Goal: Communication & Community: Ask a question

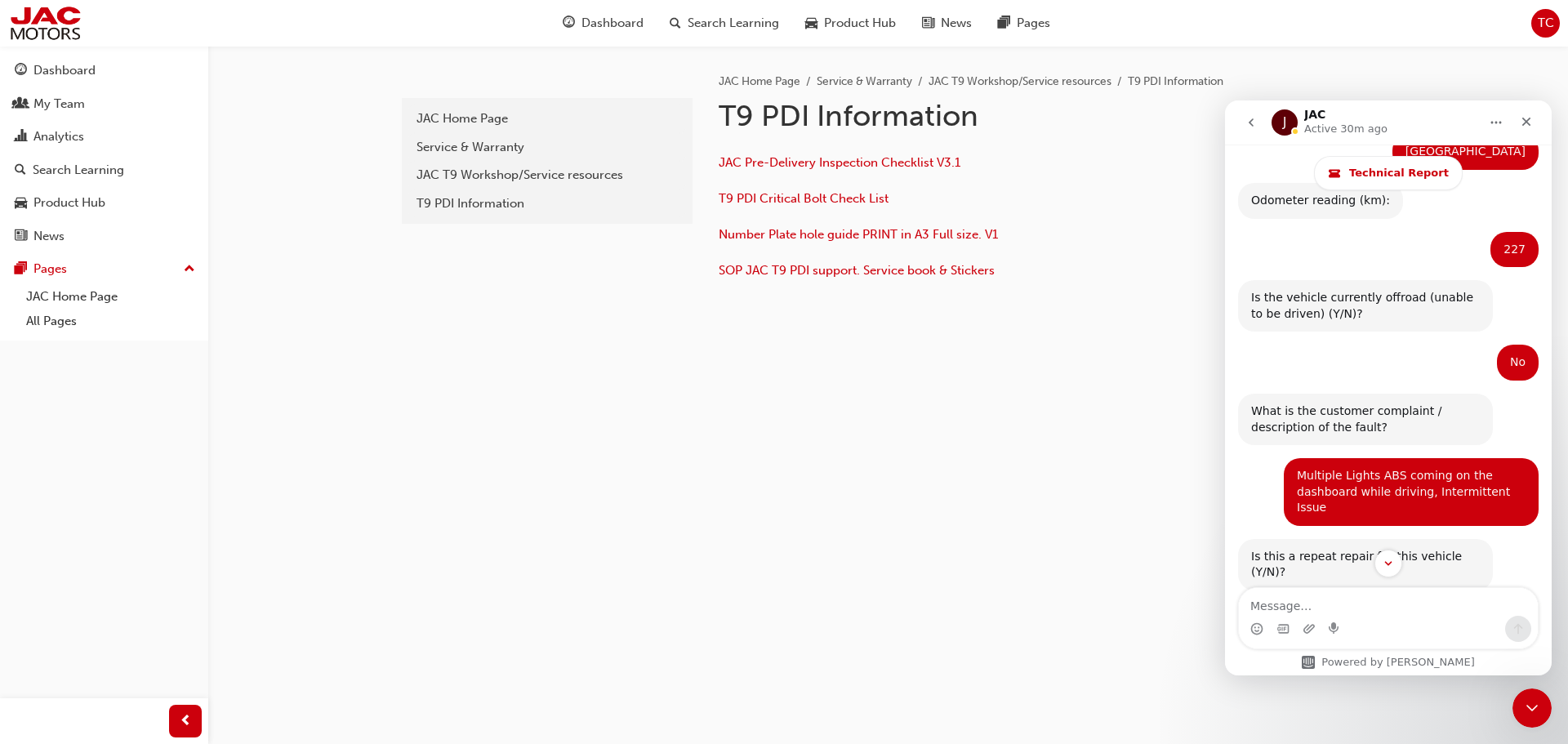
scroll to position [13362, 0]
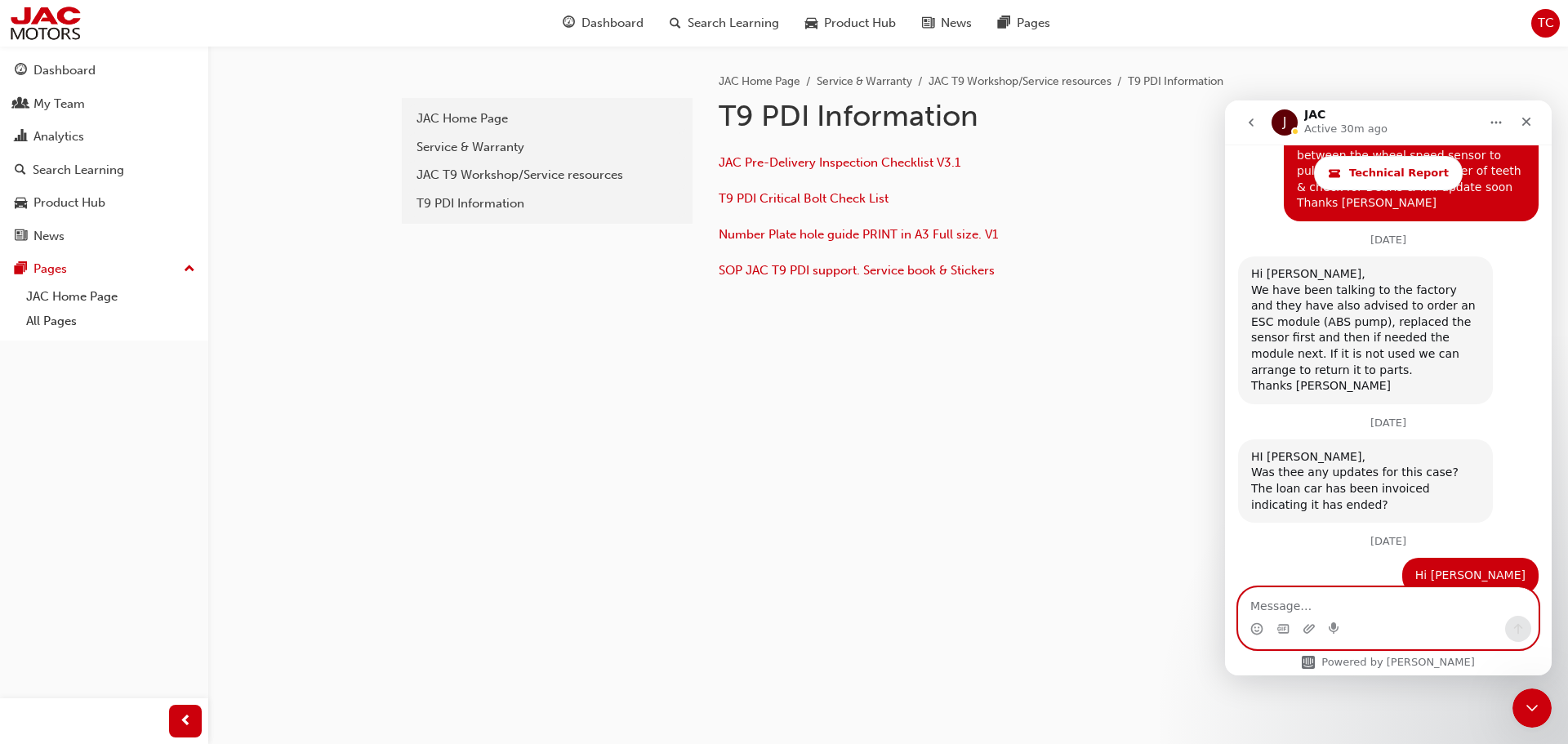
click at [1268, 604] on textarea "Message…" at bounding box center [1388, 602] width 299 height 28
click at [1284, 610] on textarea "Message…" at bounding box center [1388, 602] width 299 height 28
click at [1318, 606] on textarea "Hi Mat, [STREET_ADDRESS]" at bounding box center [1388, 602] width 299 height 28
click at [1422, 604] on textarea "Hi Mat, Front Pulse ring has teech 48" at bounding box center [1388, 602] width 299 height 28
click at [1423, 597] on textarea "Hi Mat, Front Pulse ring has 48" at bounding box center [1388, 602] width 299 height 28
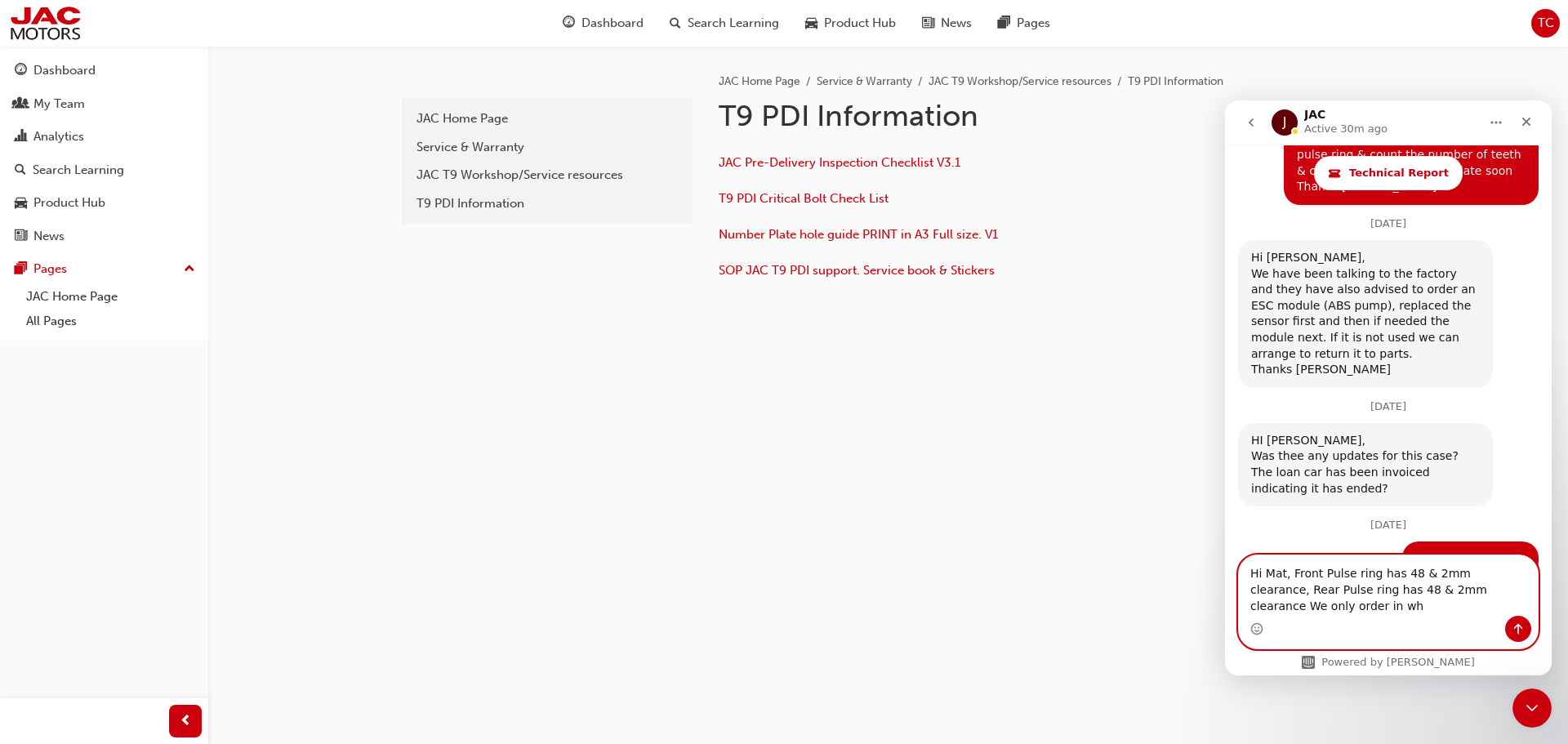
scroll to position [13396, 0]
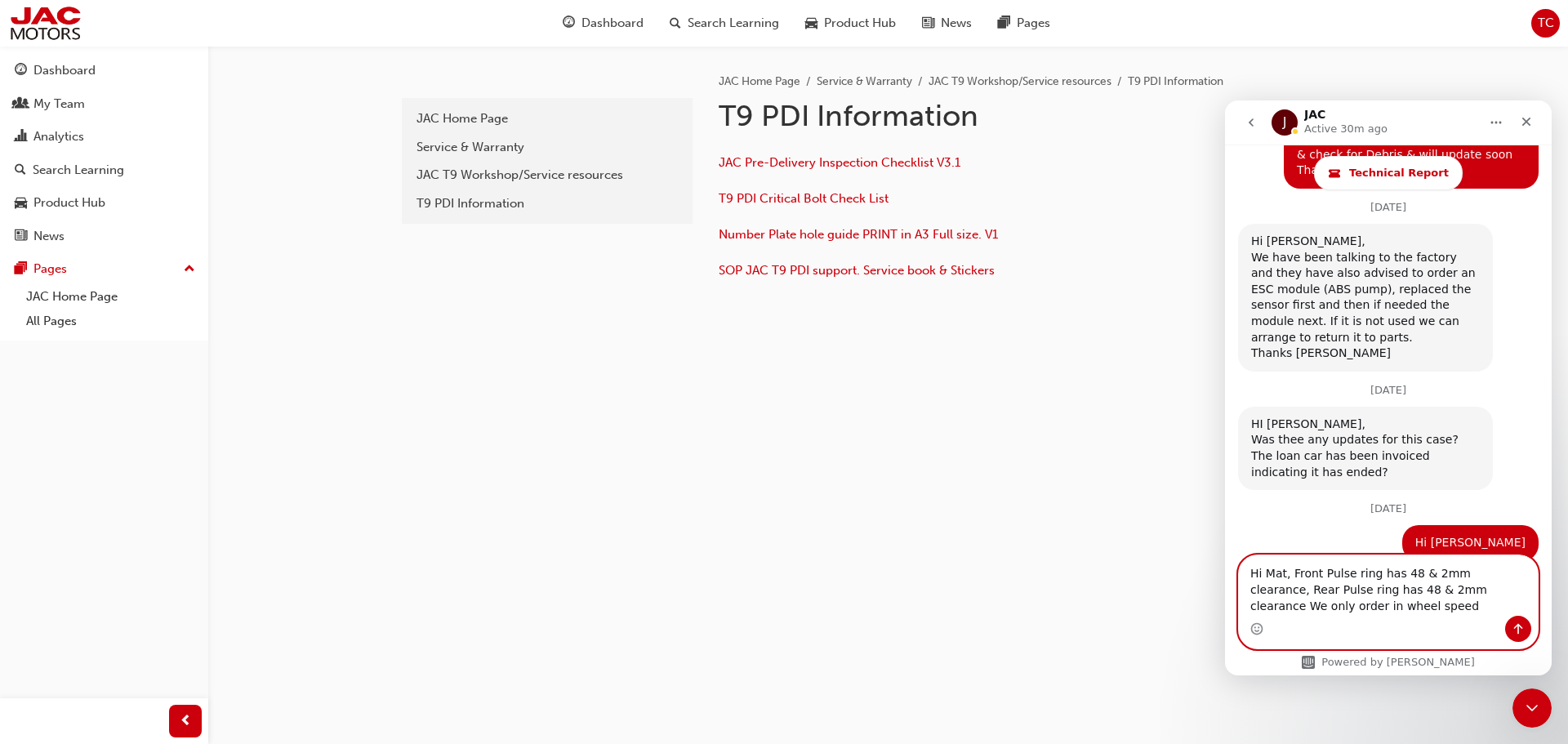
click at [1501, 590] on textarea "Hi Mat, Front Pulse ring has 48 & 2mm clearance, Rear Pulse ring has 48 & 2mm c…" at bounding box center [1388, 585] width 299 height 60
click at [1313, 607] on textarea "Hi Mat, Front Pulse ring has 48 & 2mm clearance, Rear Pulse ring has 48 & 2mm c…" at bounding box center [1388, 585] width 299 height 60
click at [1354, 607] on textarea "Hi Mat, Front Pulse ring has 48 & 2mm clearance, Rear Pulse ring has 48 & 2mm c…" at bounding box center [1388, 577] width 299 height 77
click at [1491, 605] on textarea "Hi Mat, Front Pulse ring has 48 & 2mm clearance, Rear Pulse ring has 48 & 2mm c…" at bounding box center [1388, 577] width 299 height 77
click at [1495, 607] on textarea "Hi Mat, Front Pulse ring has 48 & 2mm clearance, Rear Pulse ring has 48 & 2mm c…" at bounding box center [1388, 577] width 299 height 77
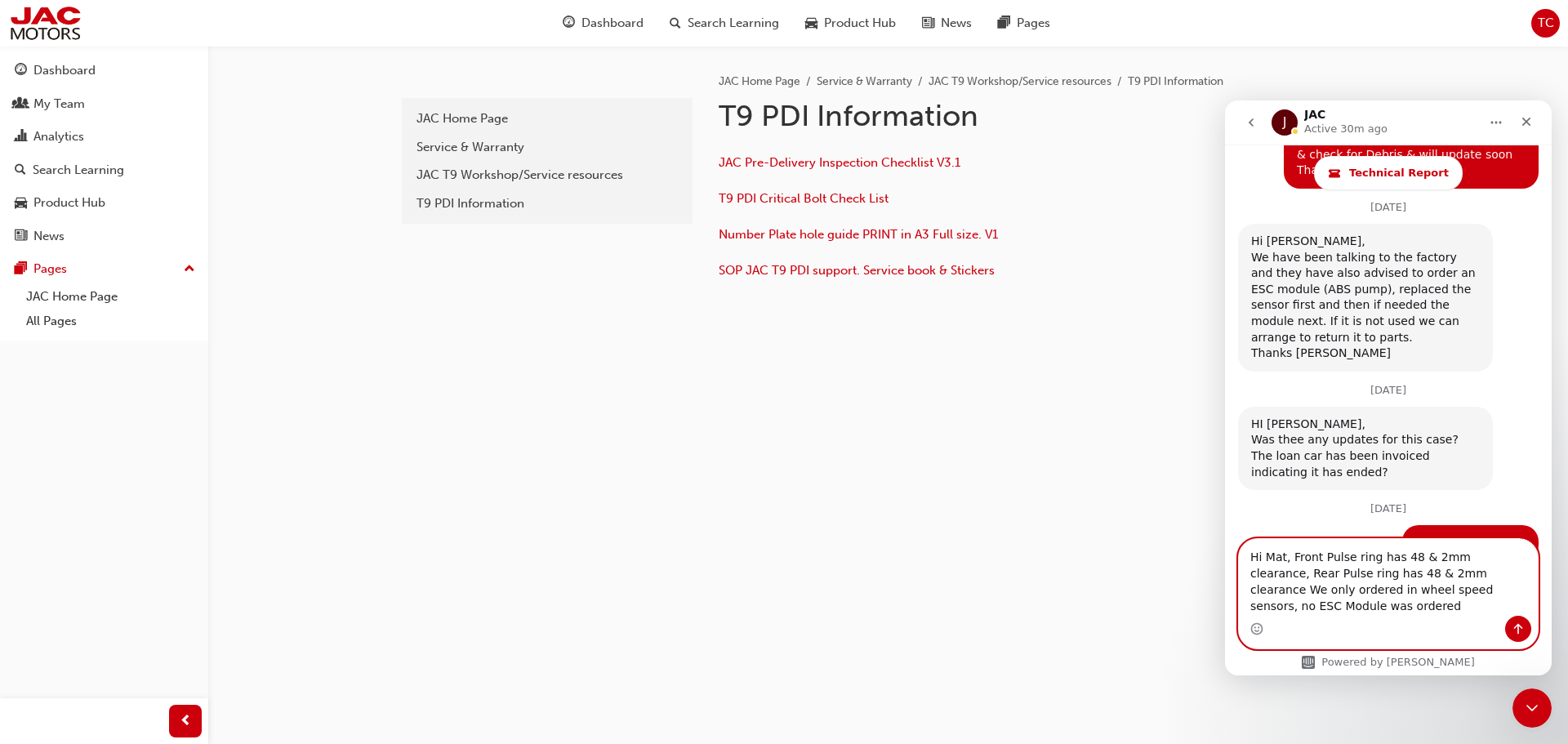
click at [1495, 607] on textarea "Hi Mat, Front Pulse ring has 48 & 2mm clearance, Rear Pulse ring has 48 & 2mm c…" at bounding box center [1388, 577] width 299 height 77
click at [1506, 604] on textarea "Hi Mat, Front Pulse ring has 48 & 2mm clearance, Rear Pulse ring has 48 & 2mm c…" at bounding box center [1388, 577] width 299 height 77
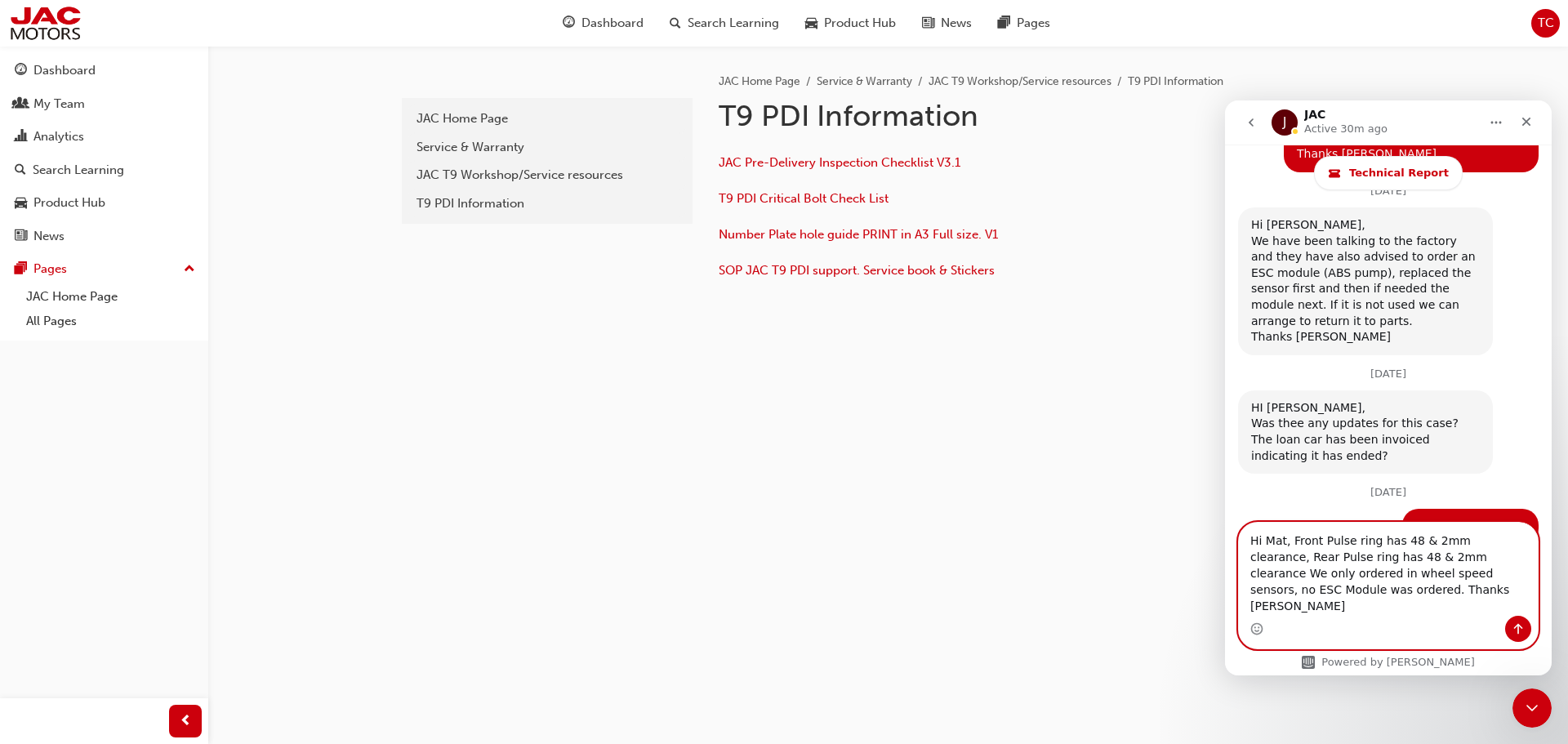
type textarea "Hi Mat, Front Pulse ring has 48 & 2mm clearance, Rear Pulse ring has 48 & 2mm c…"
click at [1524, 631] on icon "Send a message…" at bounding box center [1518, 628] width 13 height 13
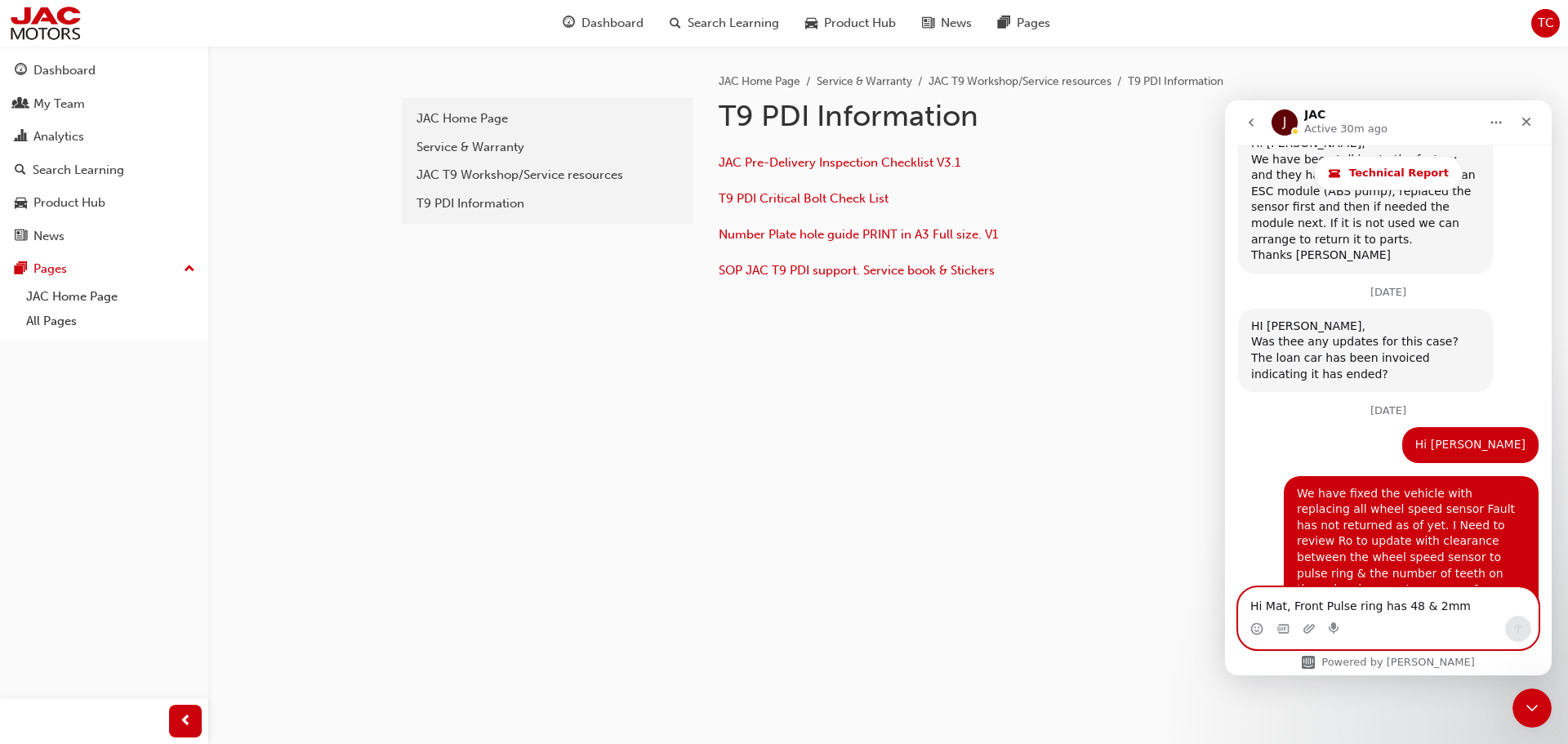
scroll to position [13497, 0]
